Goal: Information Seeking & Learning: Learn about a topic

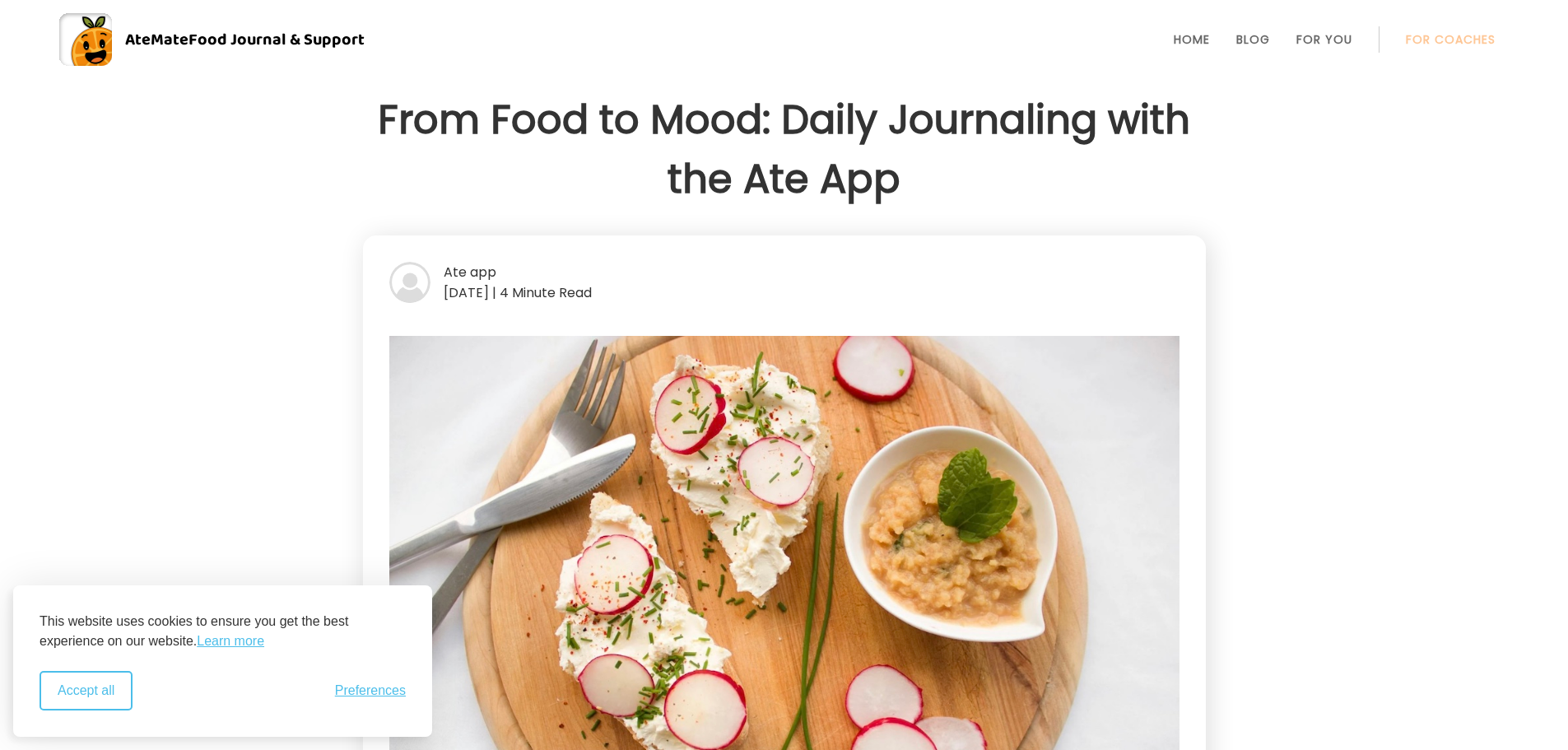
click at [91, 686] on button "Accept all" at bounding box center [86, 691] width 93 height 39
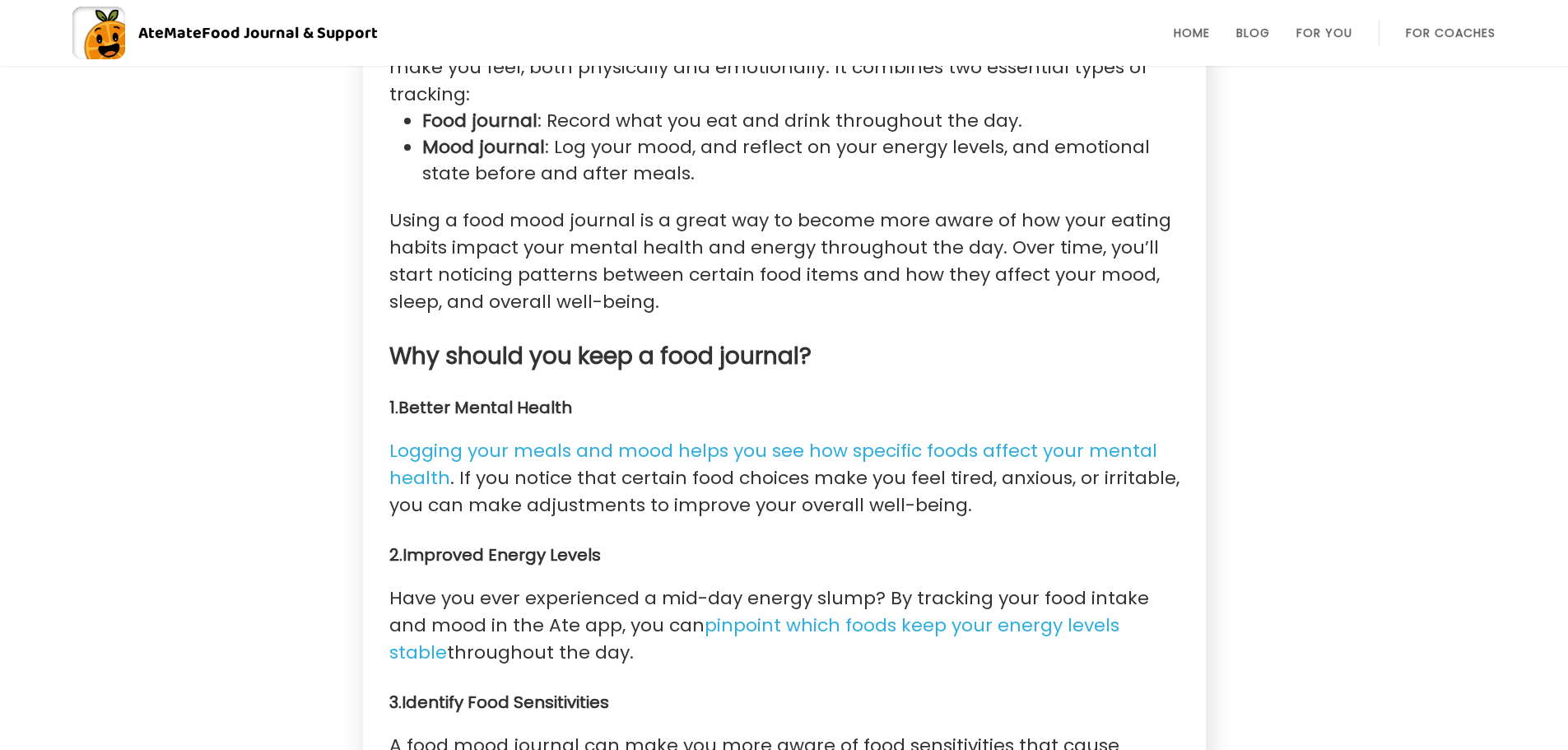
scroll to position [1317, 0]
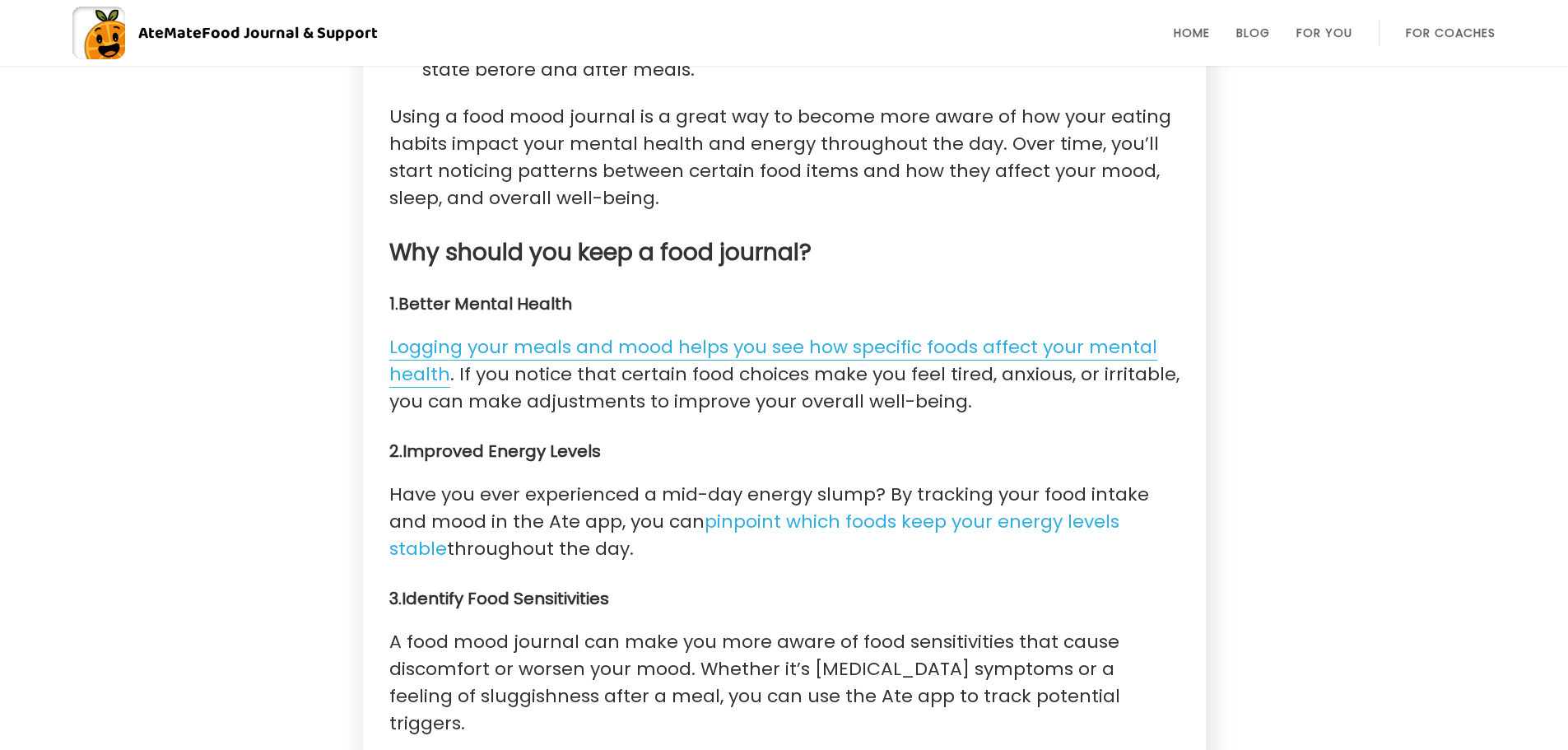
click at [714, 334] on link "Logging your meals and mood helps you see how specific foods affect your mental…" at bounding box center [773, 361] width 768 height 54
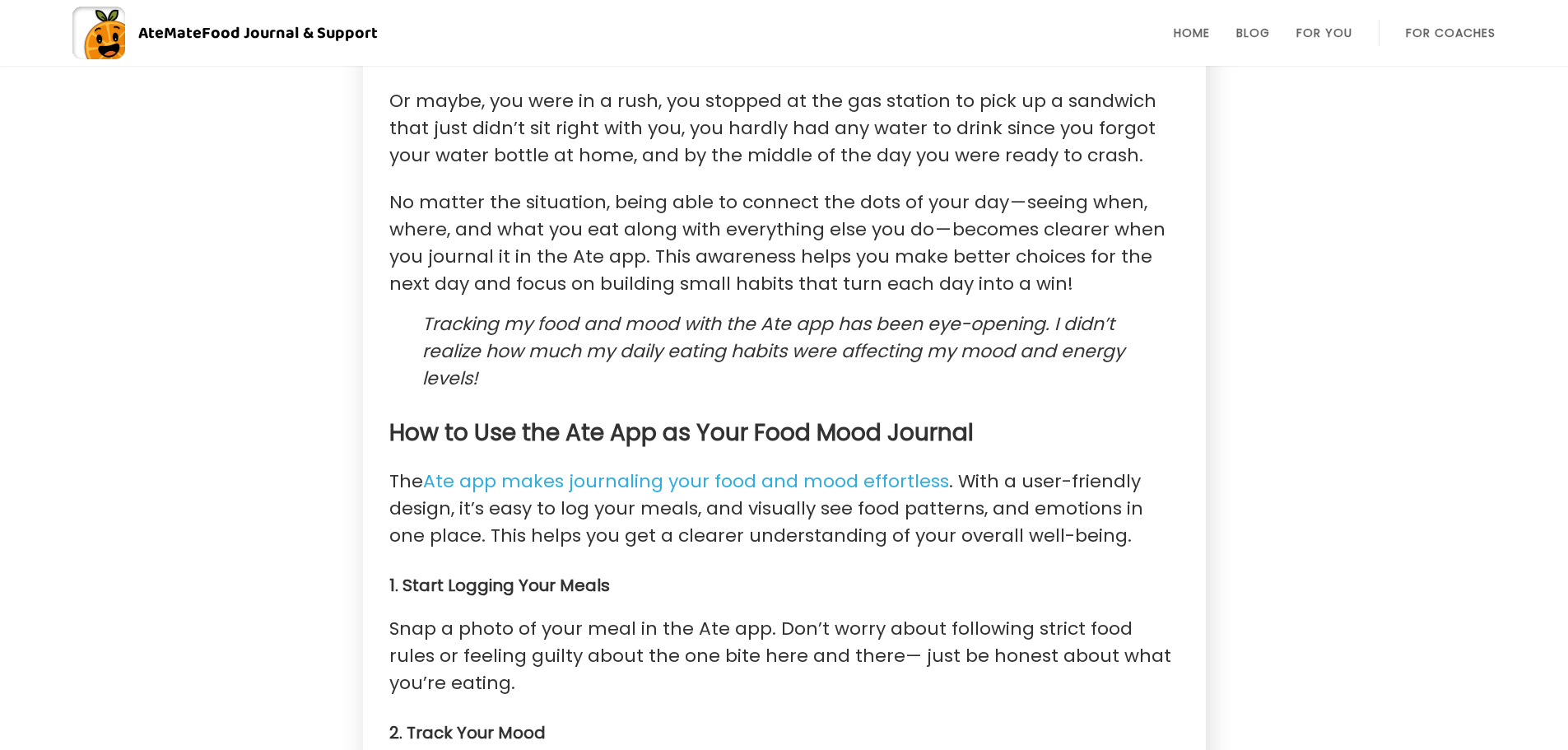
scroll to position [2470, 0]
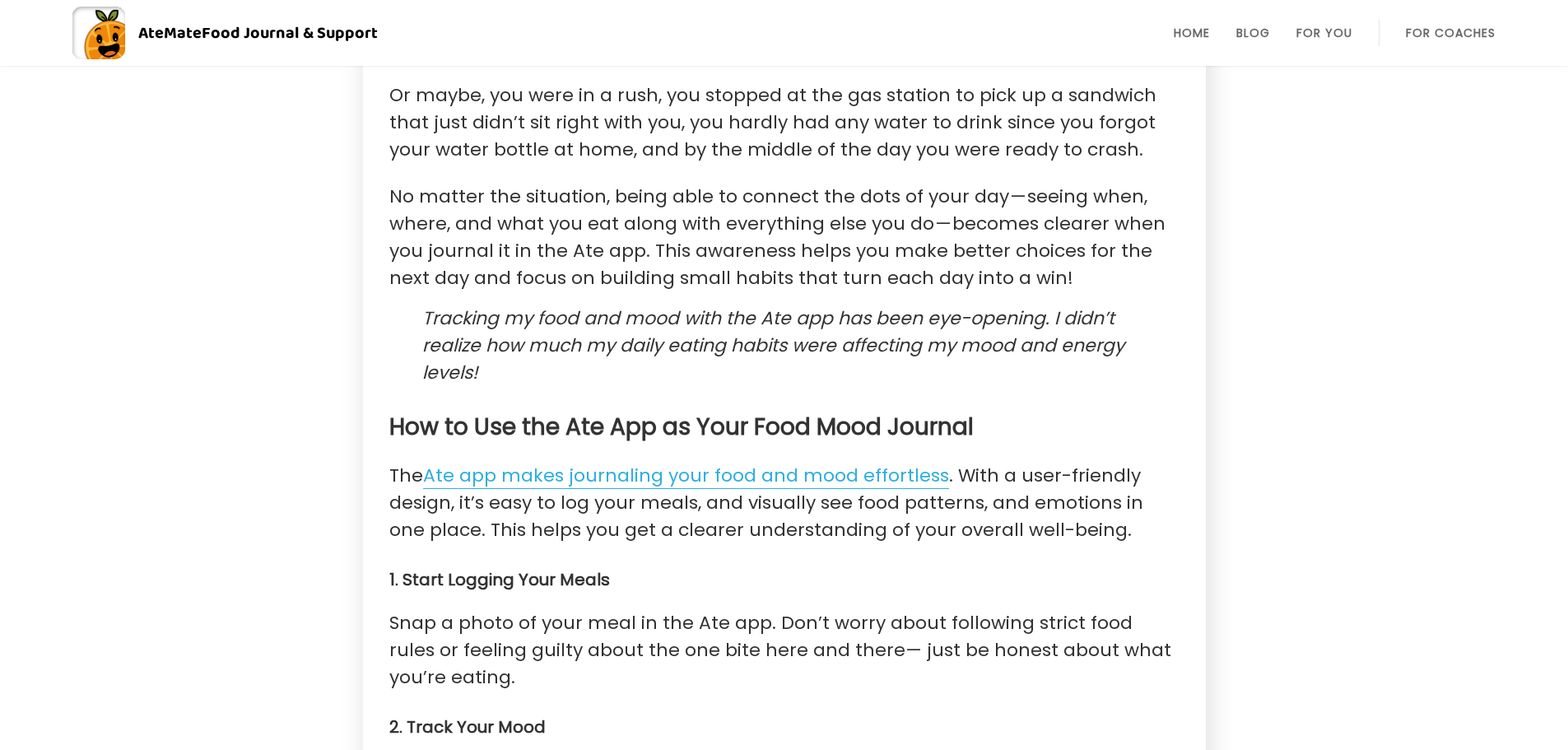
click at [547, 462] on link "Ate app makes journaling your food and mood effortless" at bounding box center [685, 475] width 526 height 26
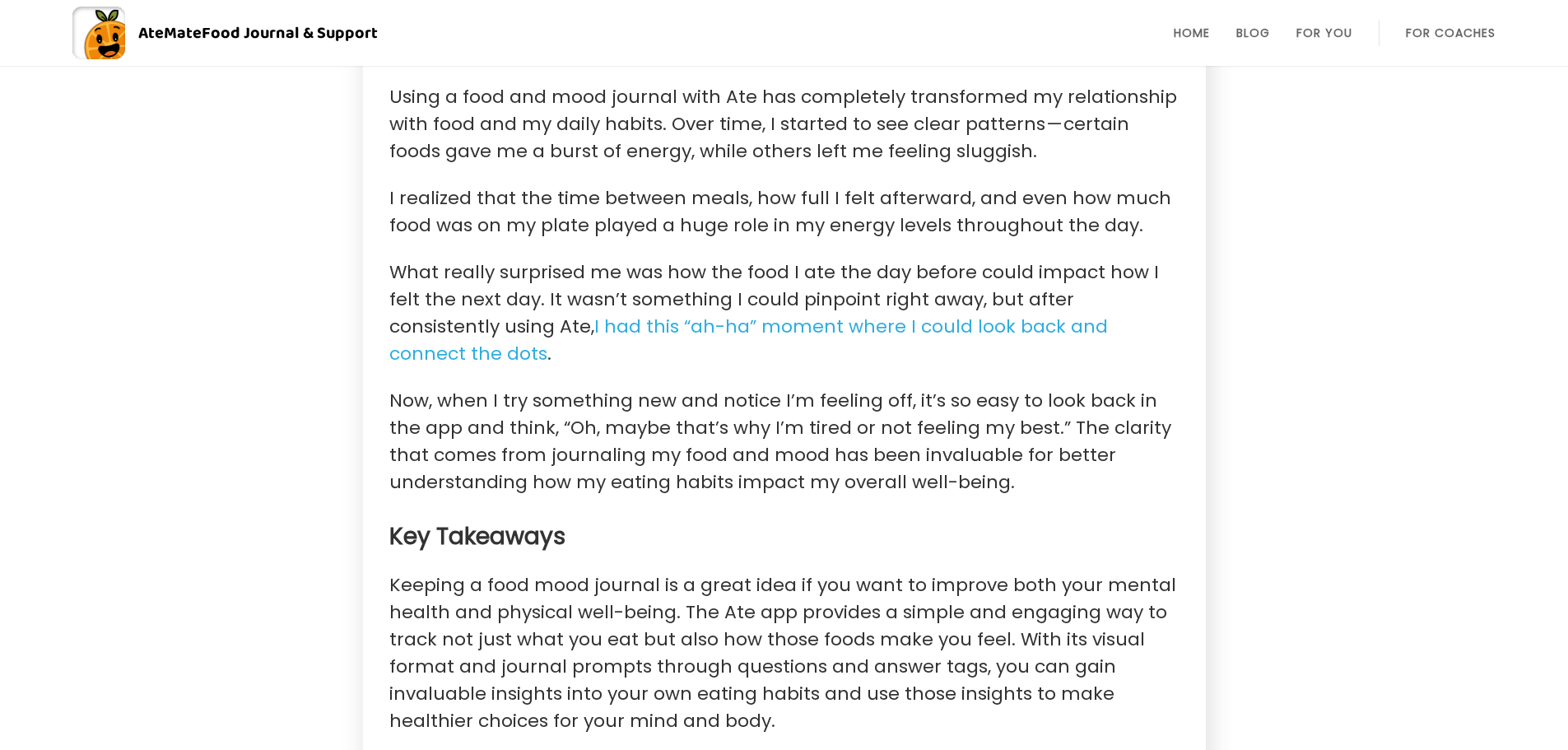
scroll to position [4537, 0]
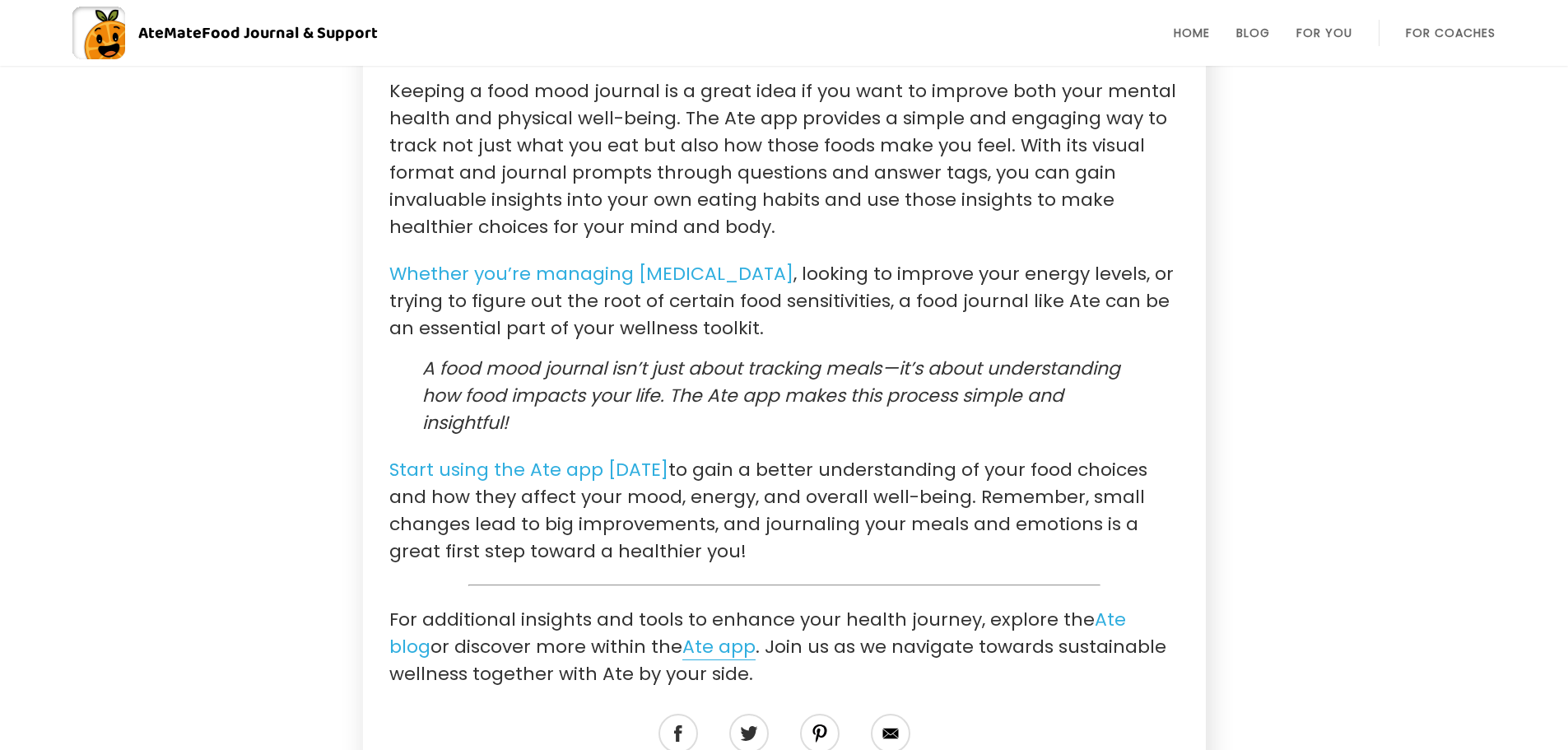
click at [683, 634] on link "Ate app" at bounding box center [719, 647] width 73 height 26
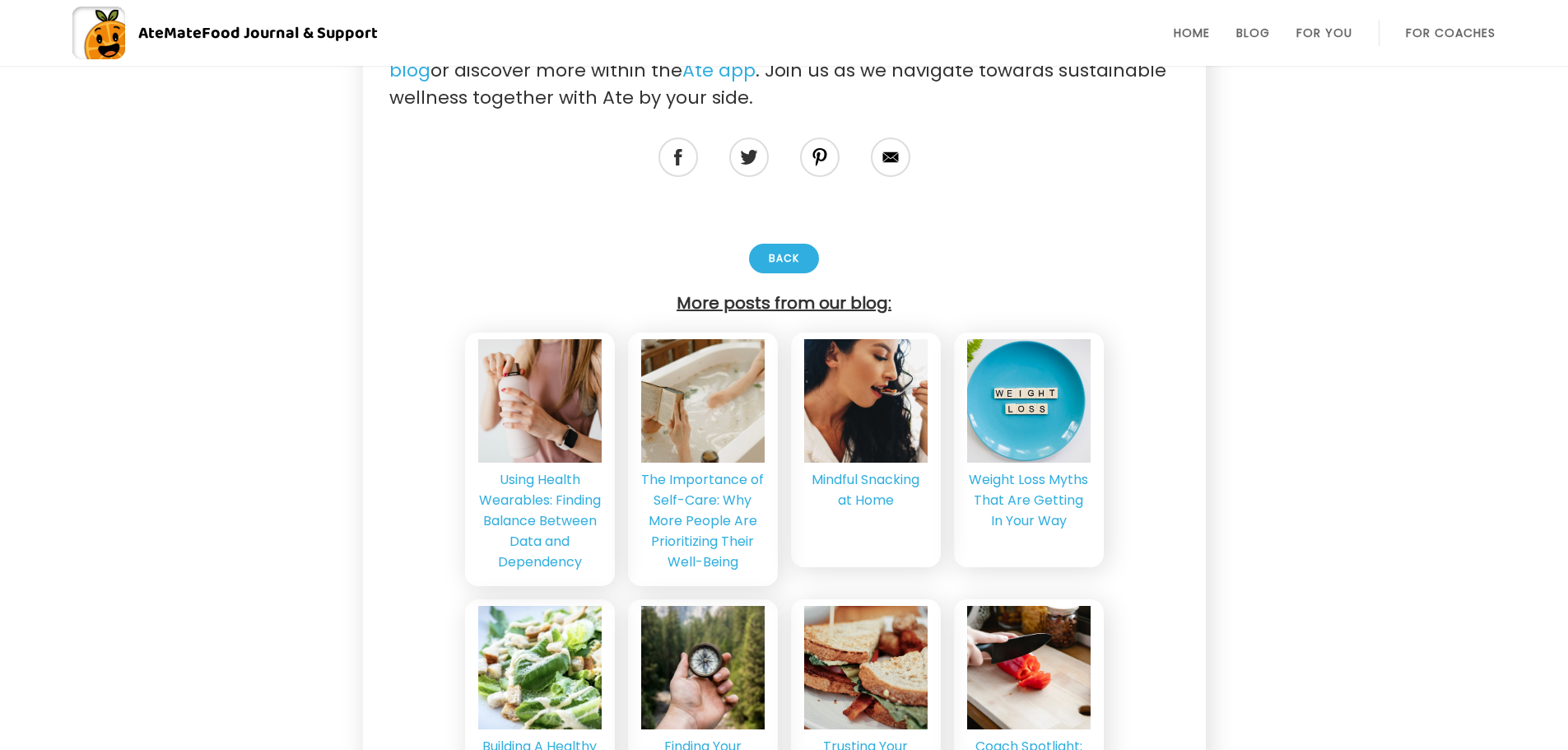
scroll to position [5195, 0]
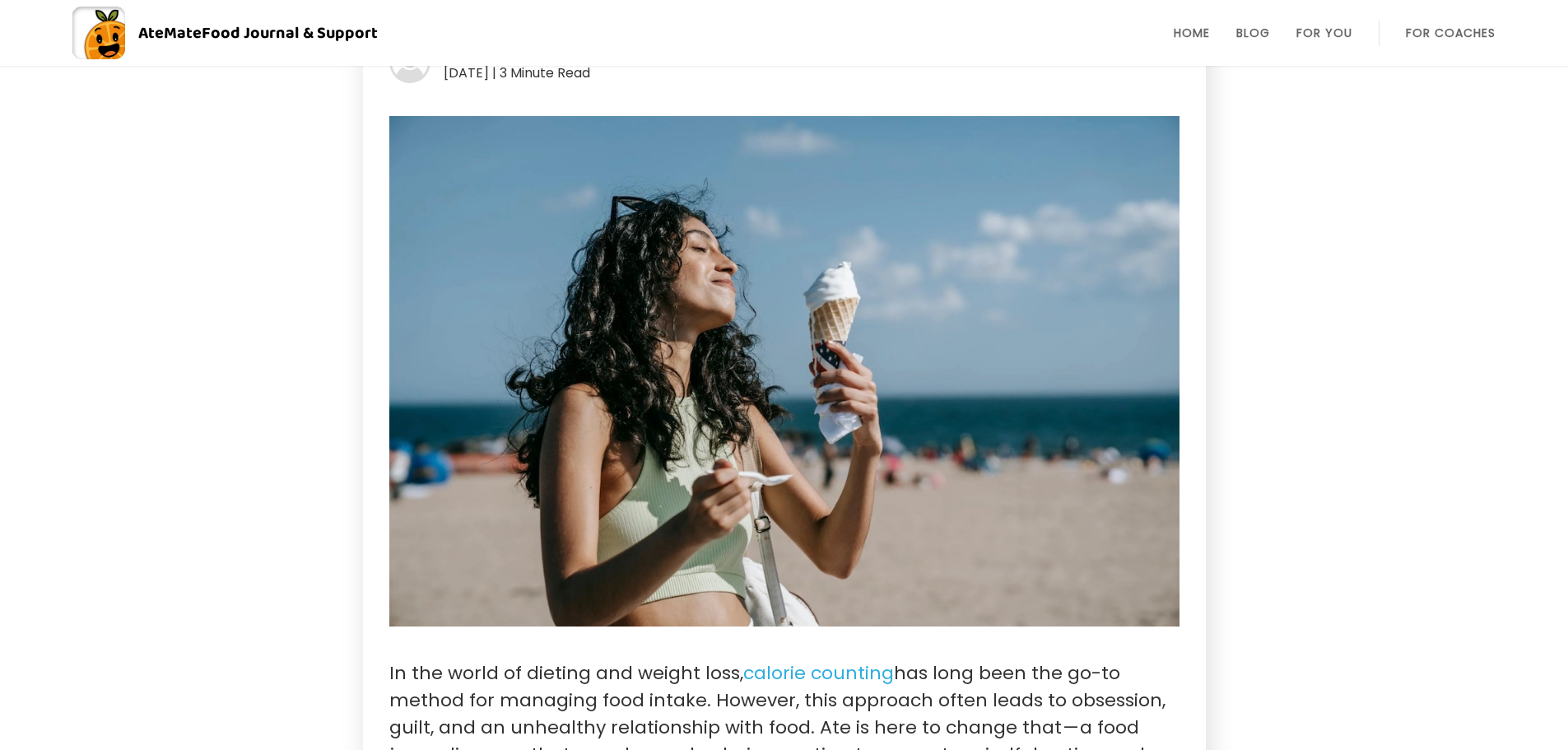
scroll to position [659, 0]
